Goal: Find specific page/section: Find specific page/section

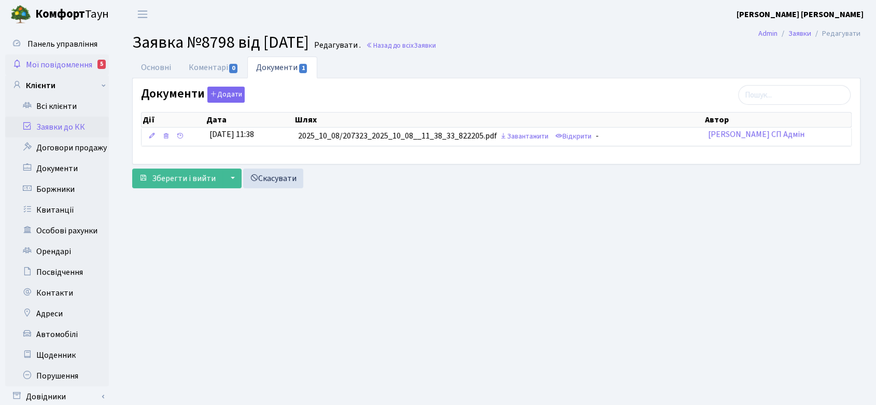
click at [64, 60] on span "Мої повідомлення" at bounding box center [59, 64] width 66 height 11
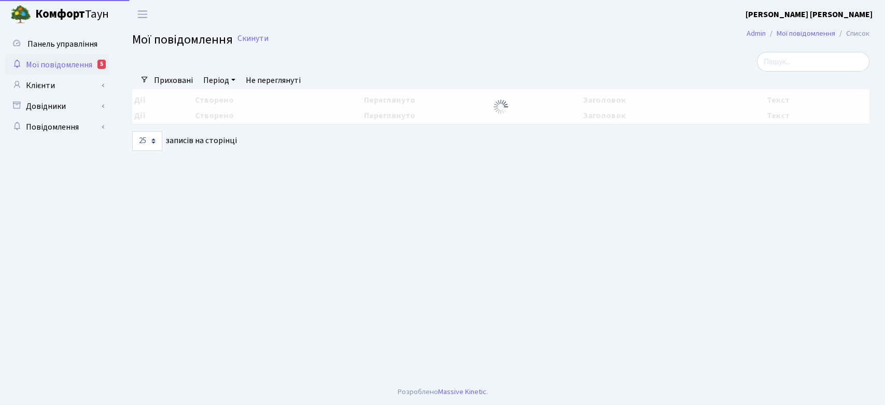
select select "25"
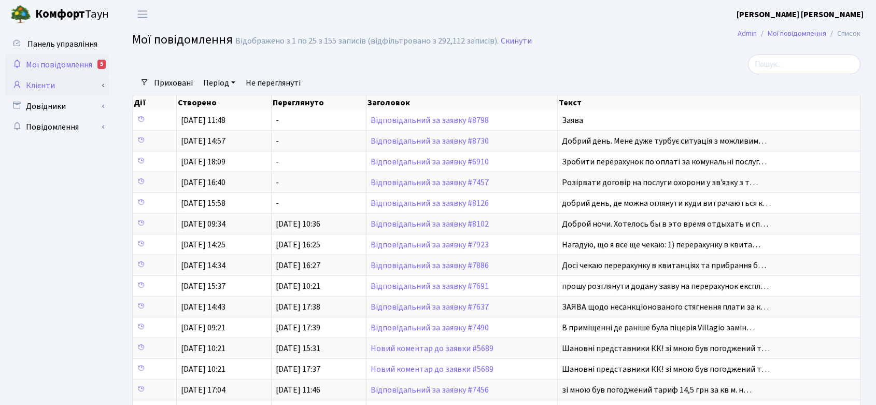
click at [30, 83] on link "Клієнти" at bounding box center [57, 85] width 104 height 21
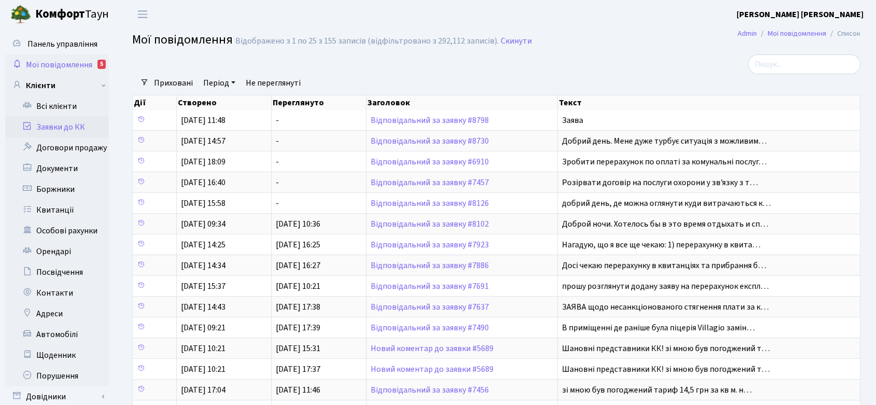
click at [41, 122] on link "Заявки до КК" at bounding box center [57, 127] width 104 height 21
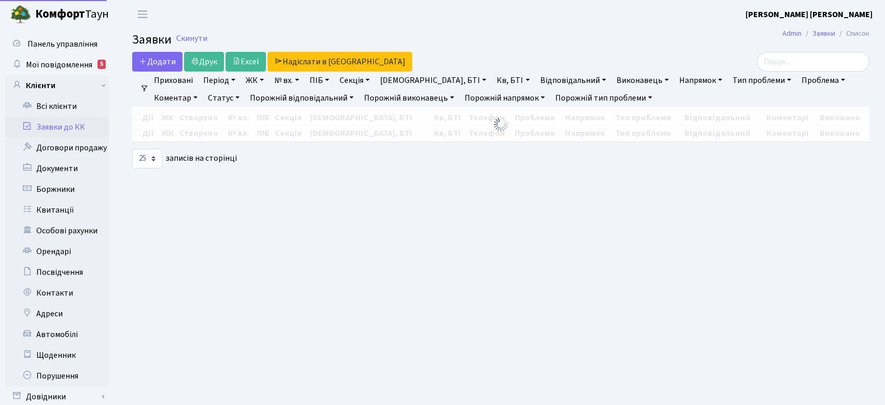
select select "25"
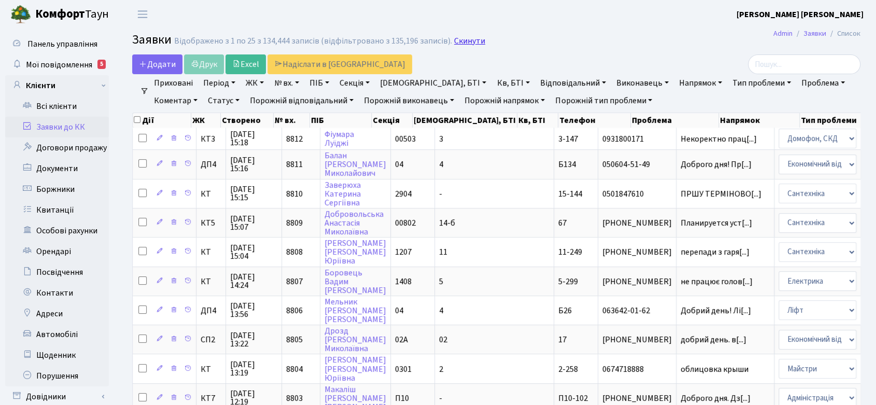
click at [469, 39] on link "Скинути" at bounding box center [469, 41] width 31 height 10
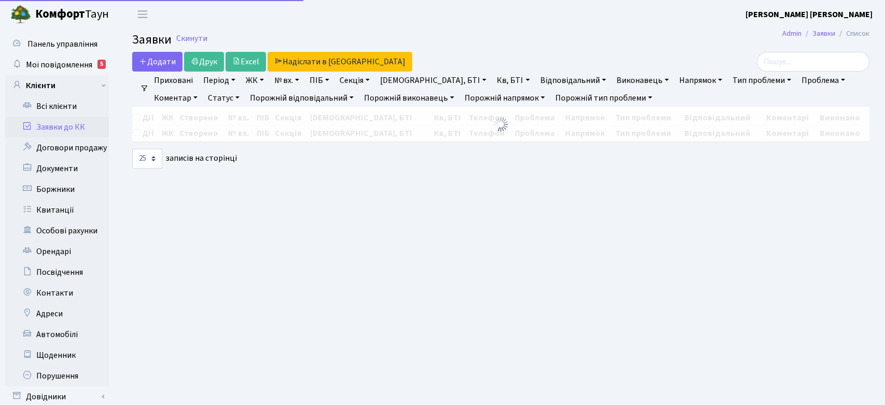
select select "25"
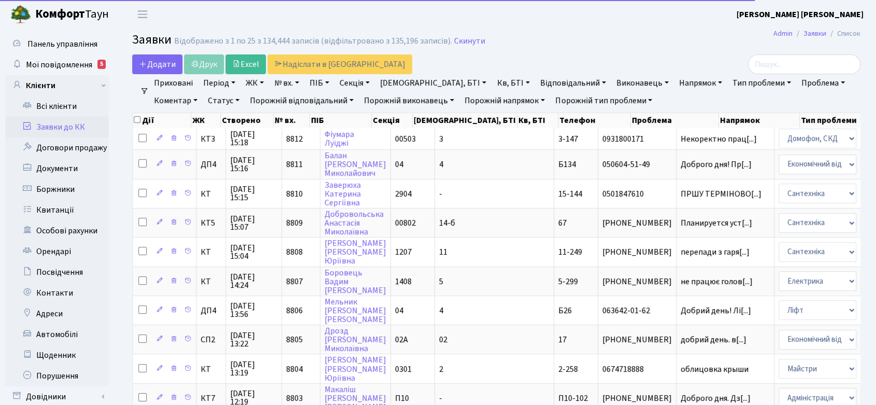
click at [325, 78] on link "ПІБ" at bounding box center [319, 83] width 28 height 18
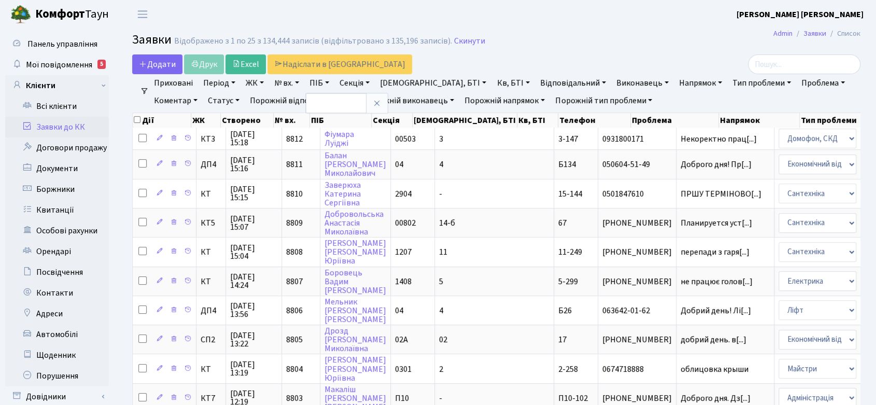
click at [477, 50] on h2 "Заявки Відображено з 1 по 25 з 134,444 записів (відфільтровано з 135,196 записі…" at bounding box center [496, 42] width 728 height 18
click at [536, 77] on link "Відповідальний" at bounding box center [573, 83] width 74 height 18
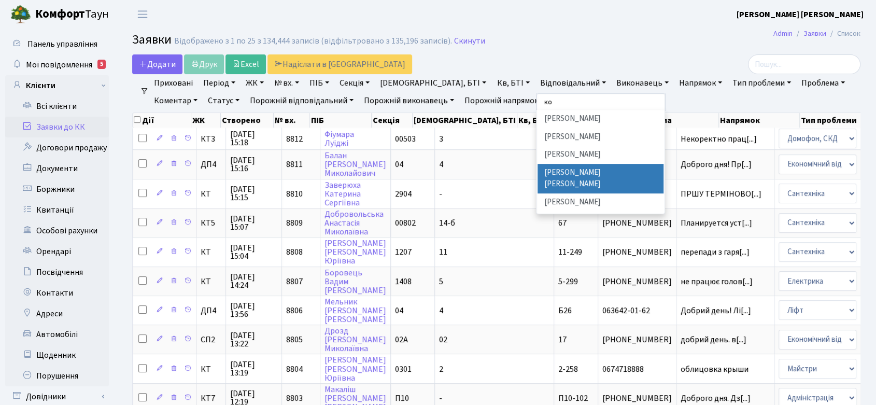
type input "ко"
click at [538, 165] on li "[PERSON_NAME] [PERSON_NAME]" at bounding box center [600, 179] width 125 height 30
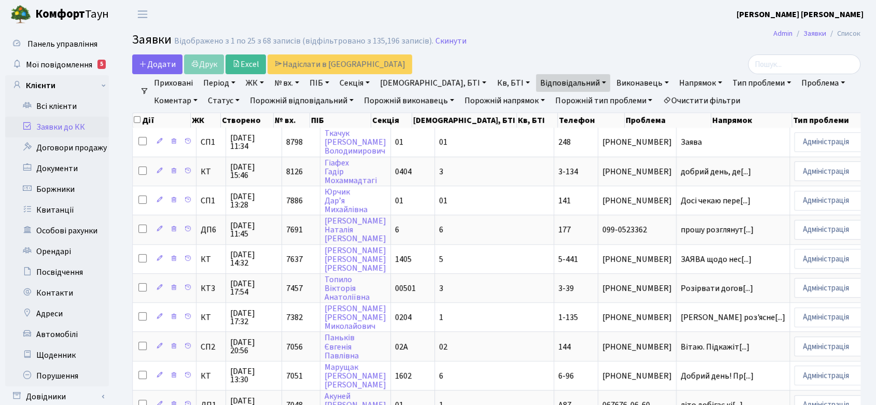
click at [204, 99] on link "Статус" at bounding box center [224, 101] width 40 height 18
click at [204, 160] on link "Не виконано" at bounding box center [245, 164] width 82 height 16
